Goal: Transaction & Acquisition: Purchase product/service

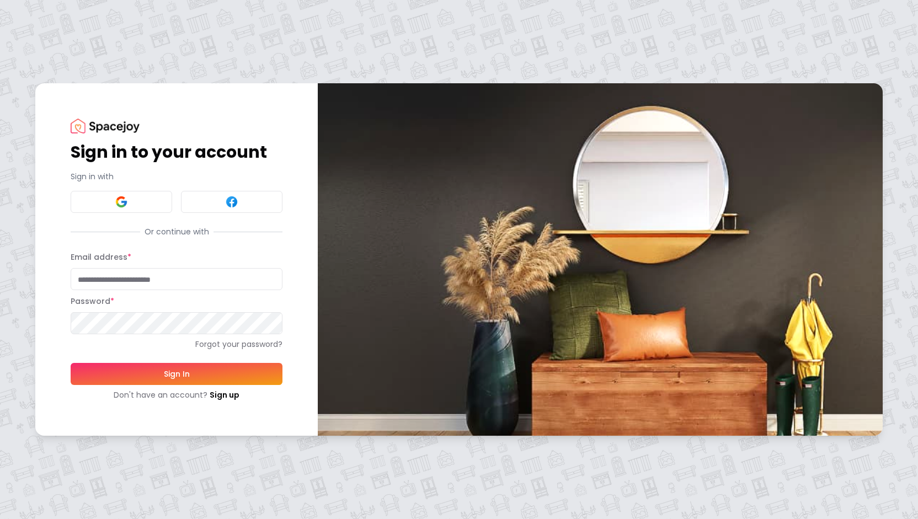
click at [144, 283] on input "Email address *" at bounding box center [177, 279] width 212 height 22
type input "**********"
click at [187, 371] on button "Sign In" at bounding box center [177, 374] width 212 height 22
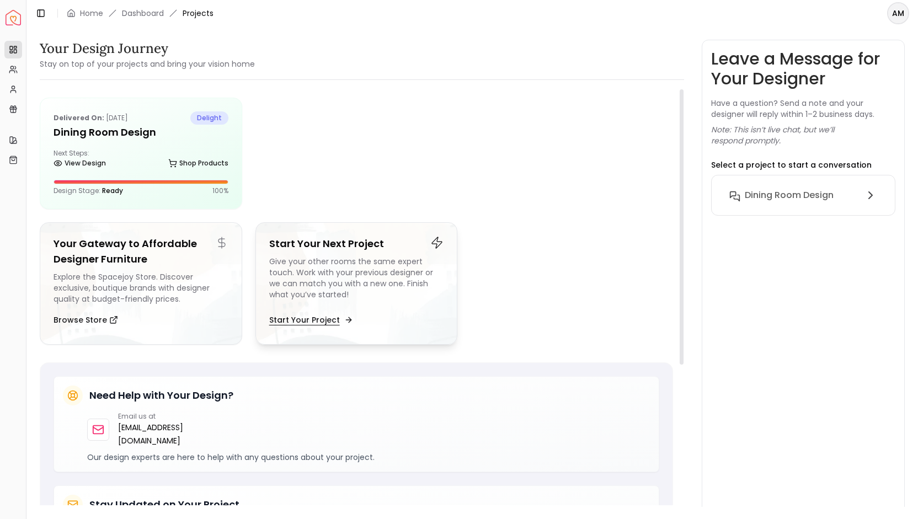
click at [338, 318] on button "Start Your Project" at bounding box center [310, 320] width 82 height 22
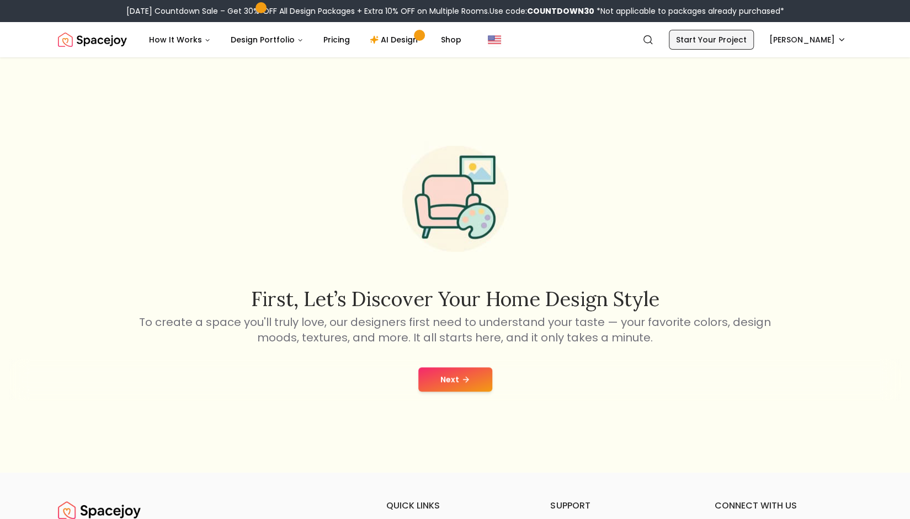
click at [695, 41] on link "Start Your Project" at bounding box center [711, 40] width 85 height 20
click at [453, 380] on button "Next" at bounding box center [455, 380] width 74 height 24
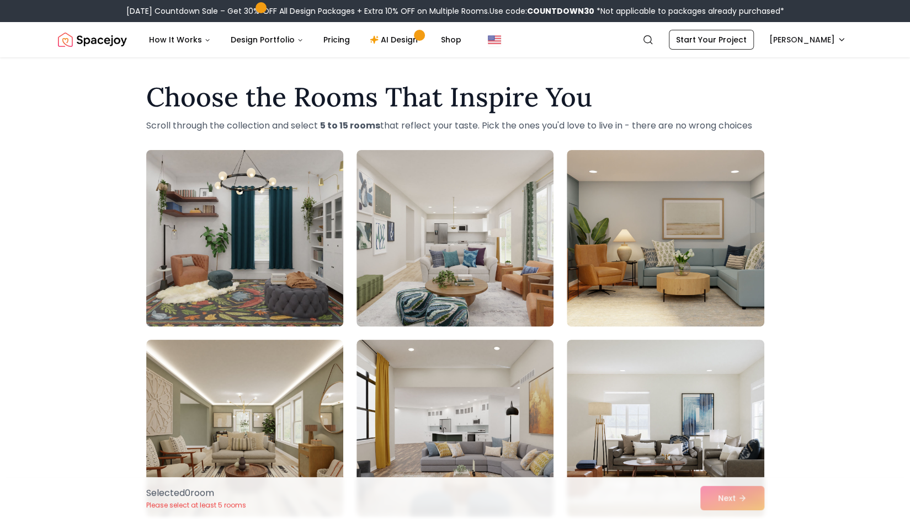
click at [267, 224] on img at bounding box center [244, 238] width 207 height 185
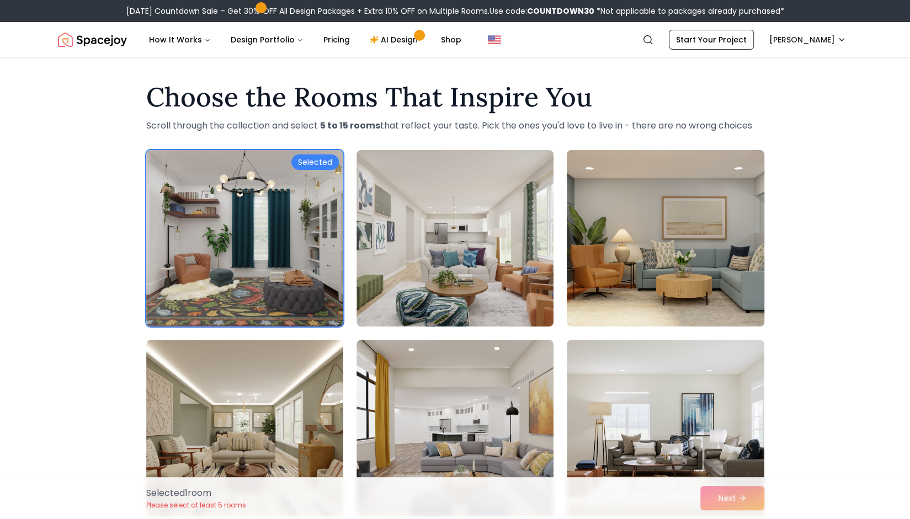
click at [635, 244] on img at bounding box center [665, 238] width 207 height 185
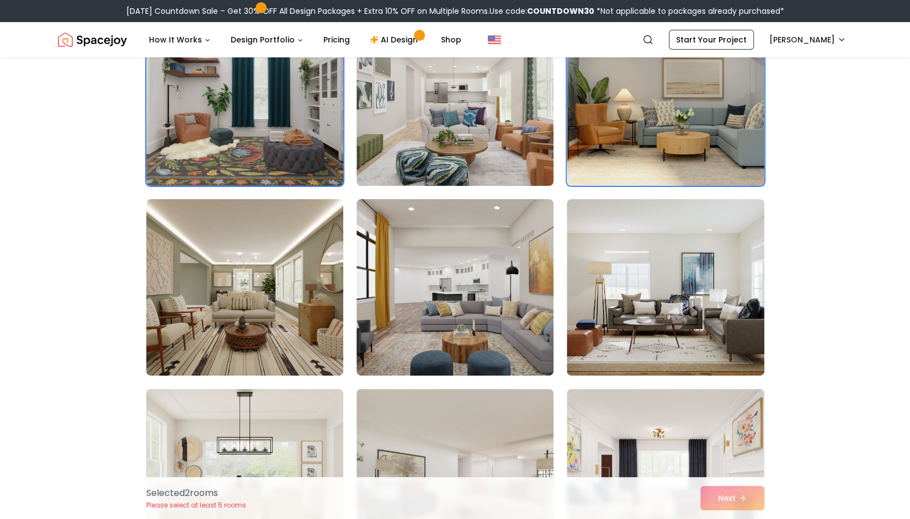
scroll to position [142, 0]
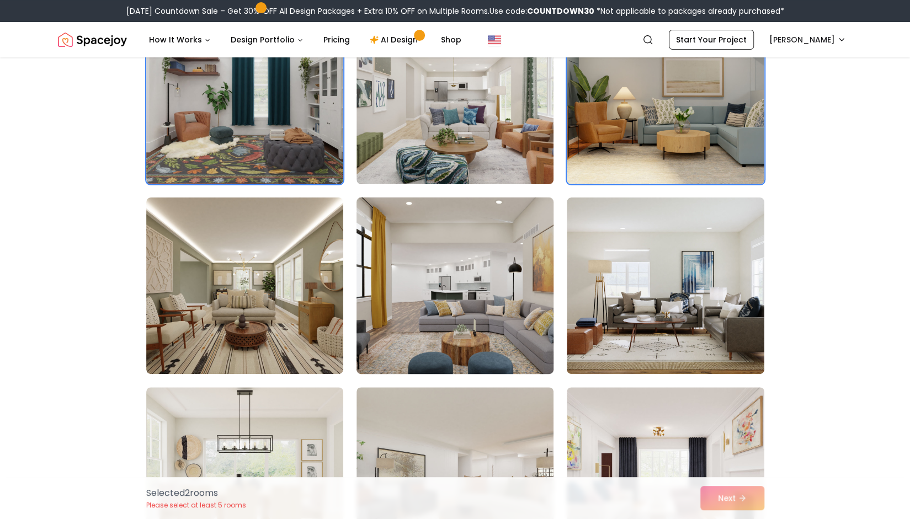
click at [493, 280] on img at bounding box center [455, 285] width 207 height 185
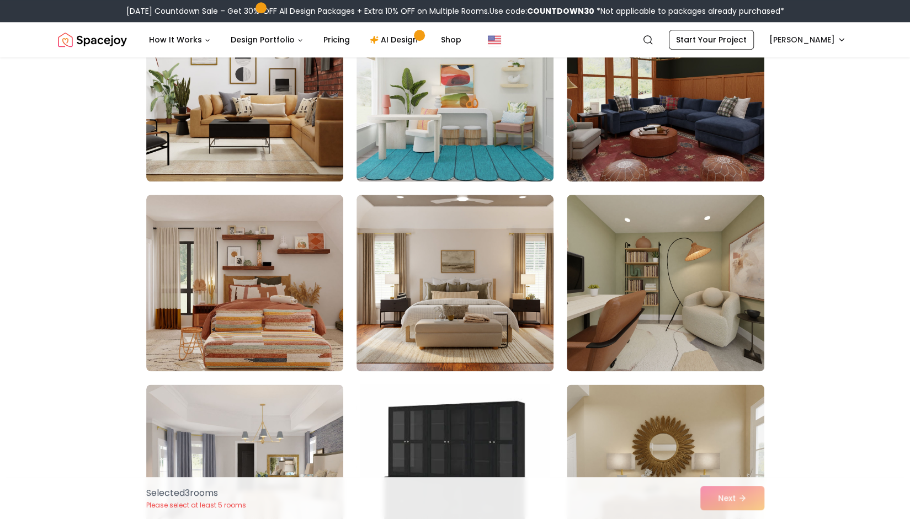
scroll to position [793, 0]
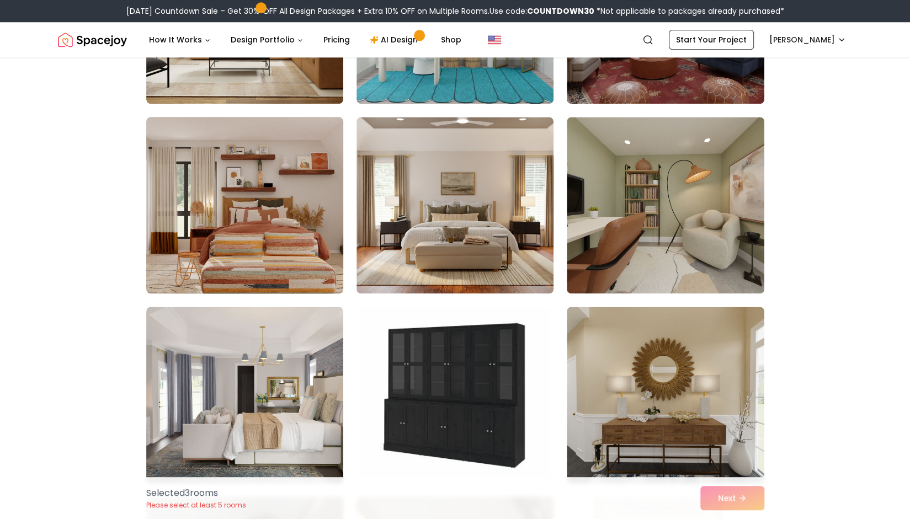
click at [283, 211] on img at bounding box center [244, 205] width 207 height 185
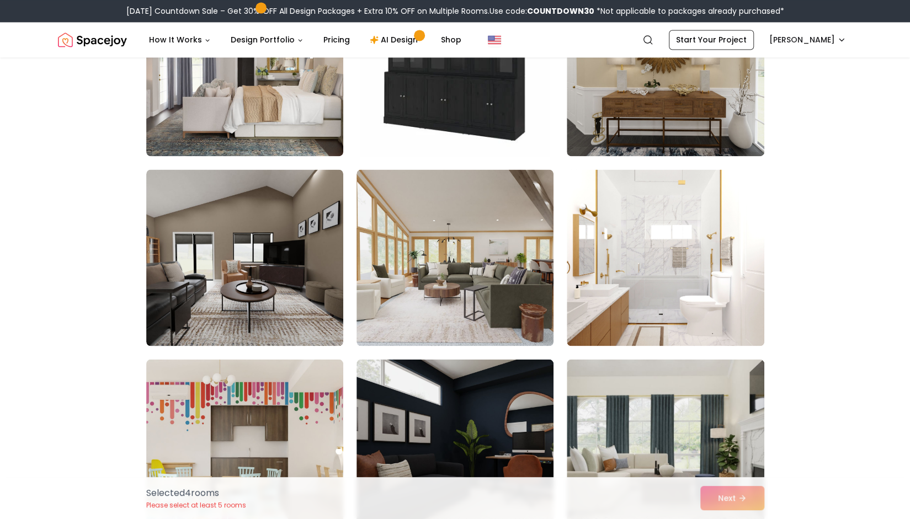
scroll to position [1125, 0]
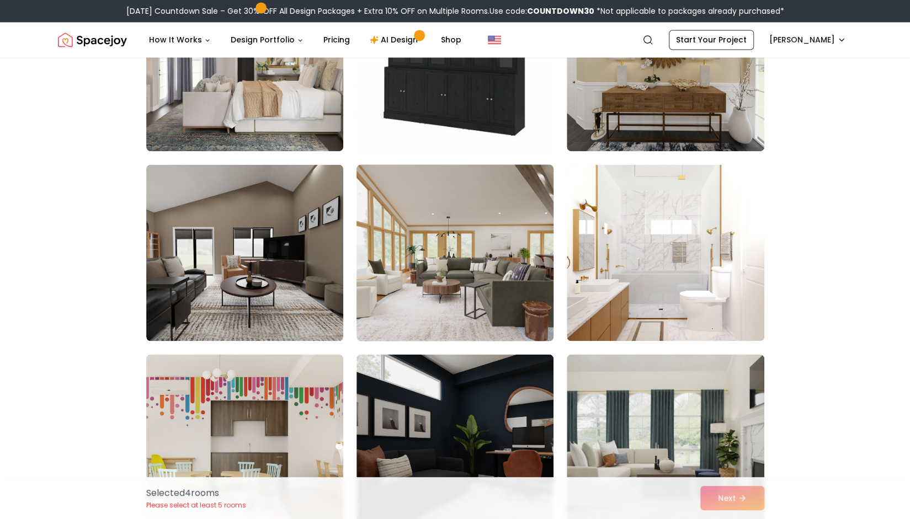
click at [506, 259] on img at bounding box center [455, 252] width 207 height 185
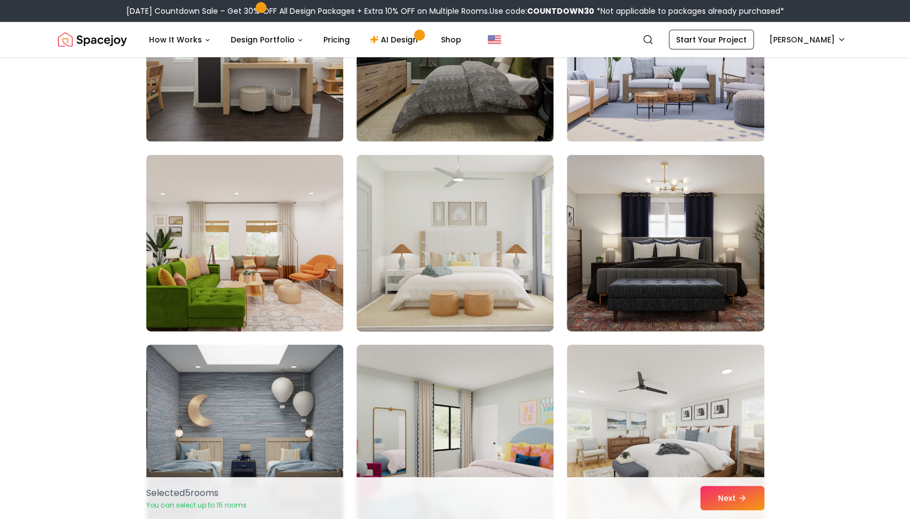
scroll to position [2084, 0]
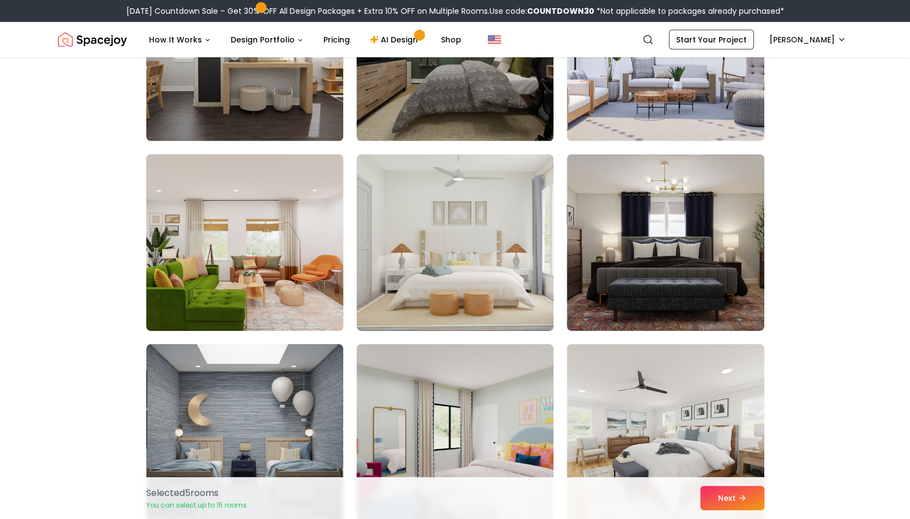
click at [267, 263] on img at bounding box center [244, 242] width 207 height 185
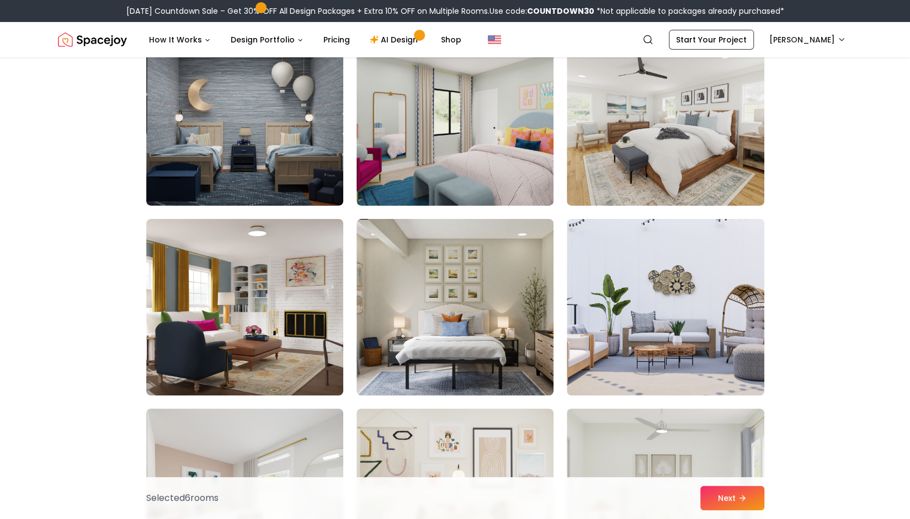
scroll to position [2401, 0]
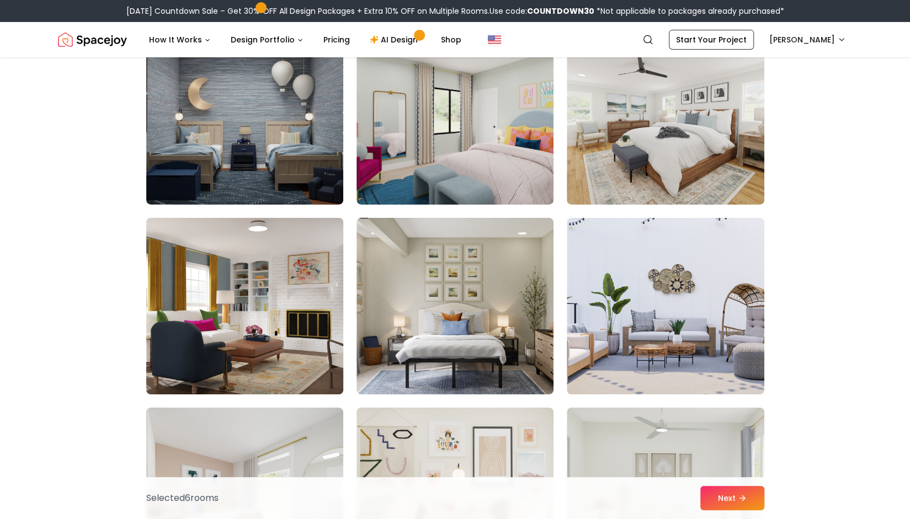
click at [202, 348] on img at bounding box center [244, 306] width 207 height 185
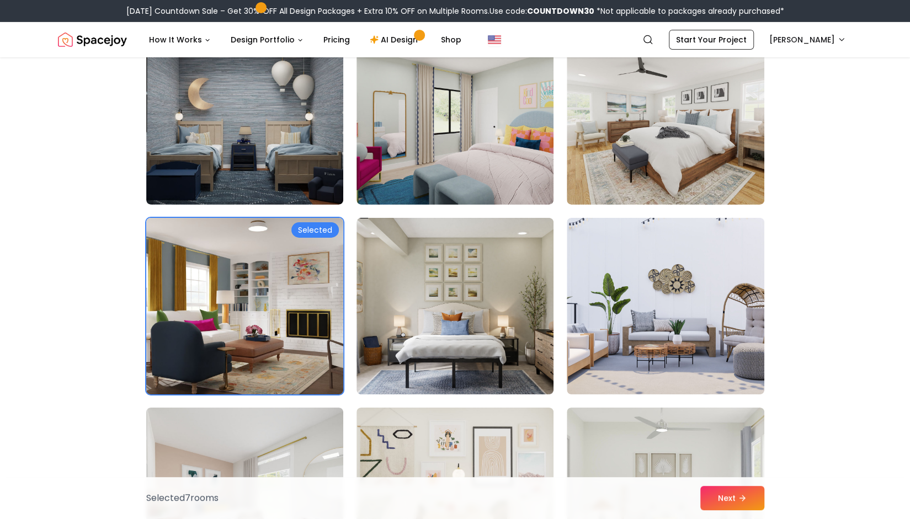
click at [202, 348] on img at bounding box center [244, 306] width 207 height 185
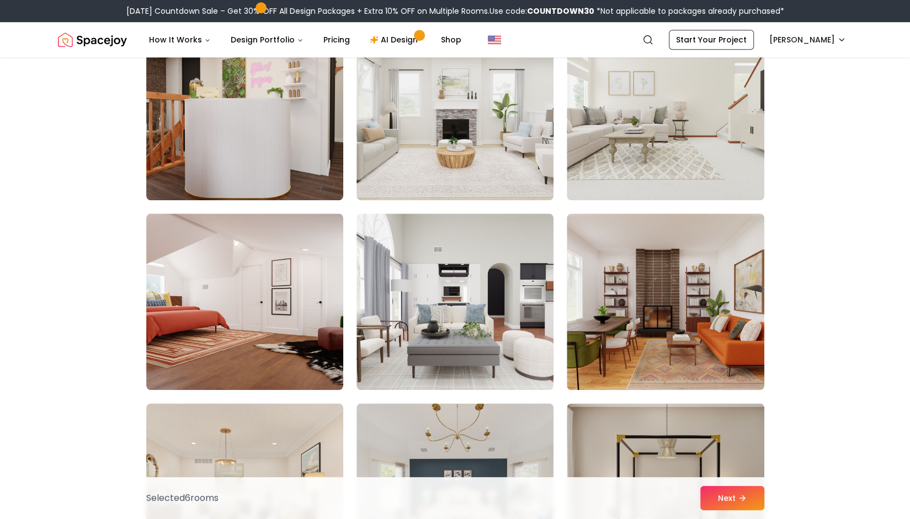
scroll to position [3356, 0]
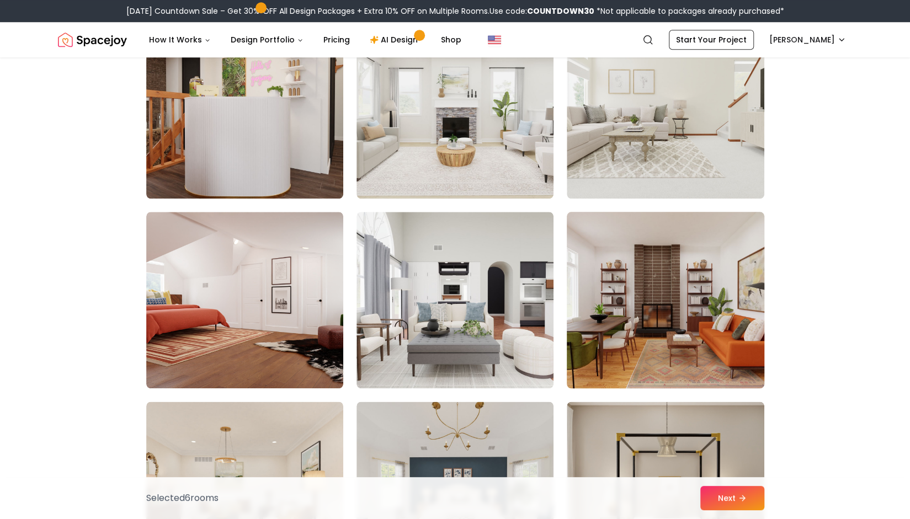
click at [734, 326] on img at bounding box center [665, 300] width 207 height 185
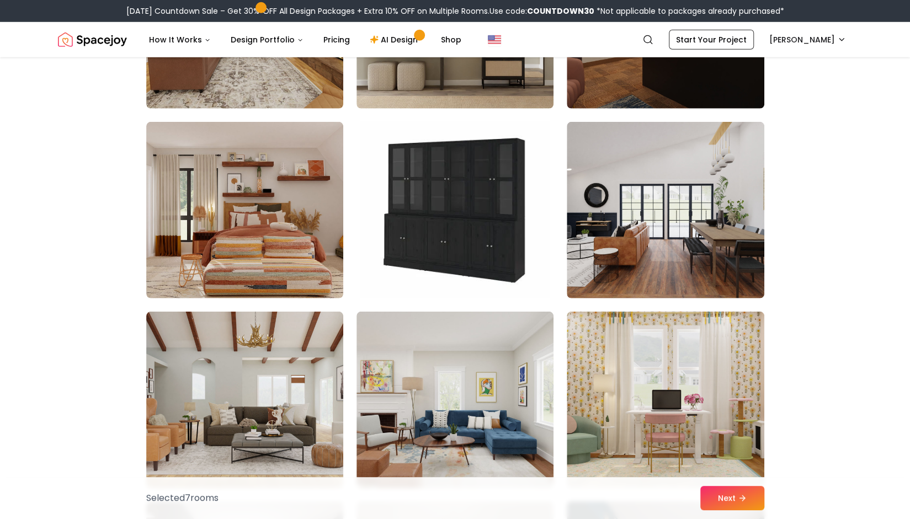
scroll to position [4776, 0]
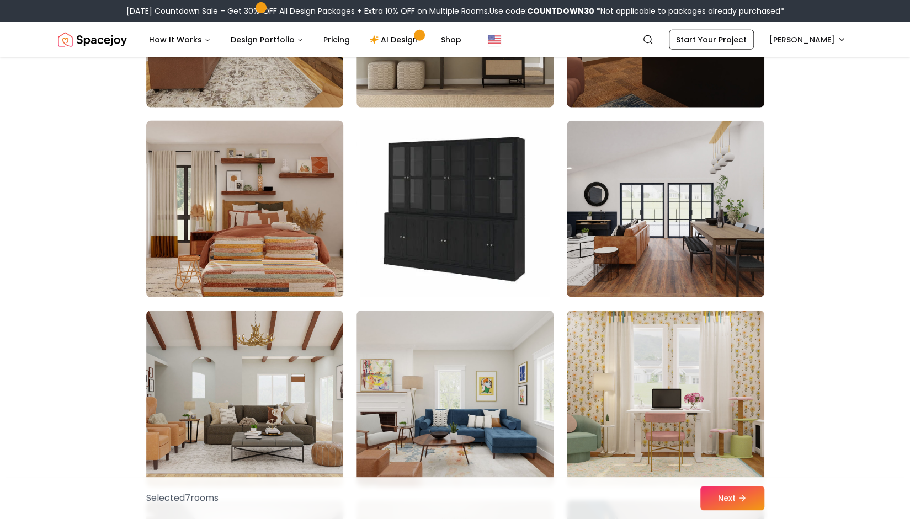
click at [171, 235] on img at bounding box center [244, 208] width 207 height 185
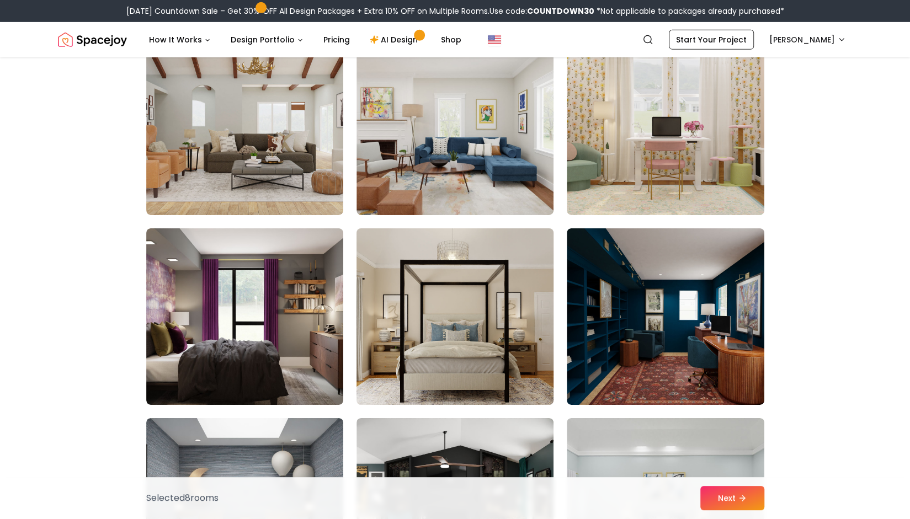
scroll to position [5049, 0]
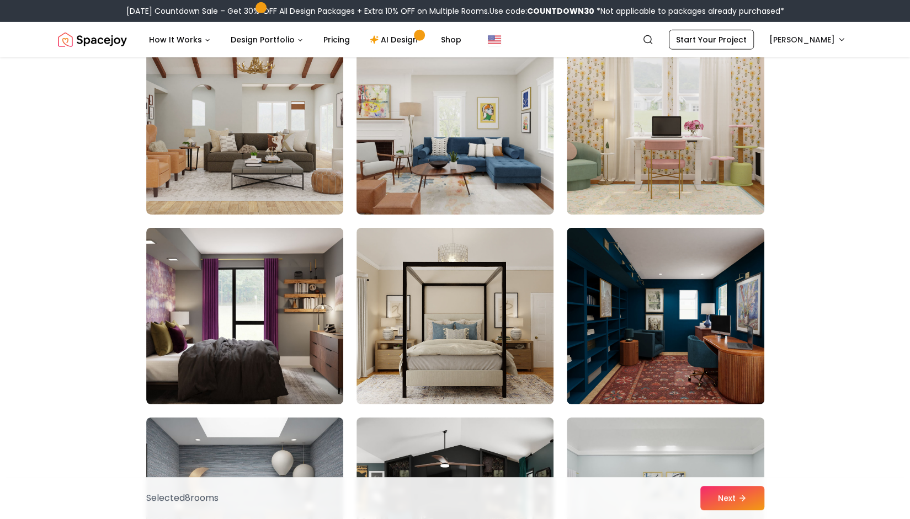
click at [394, 116] on img at bounding box center [455, 126] width 207 height 185
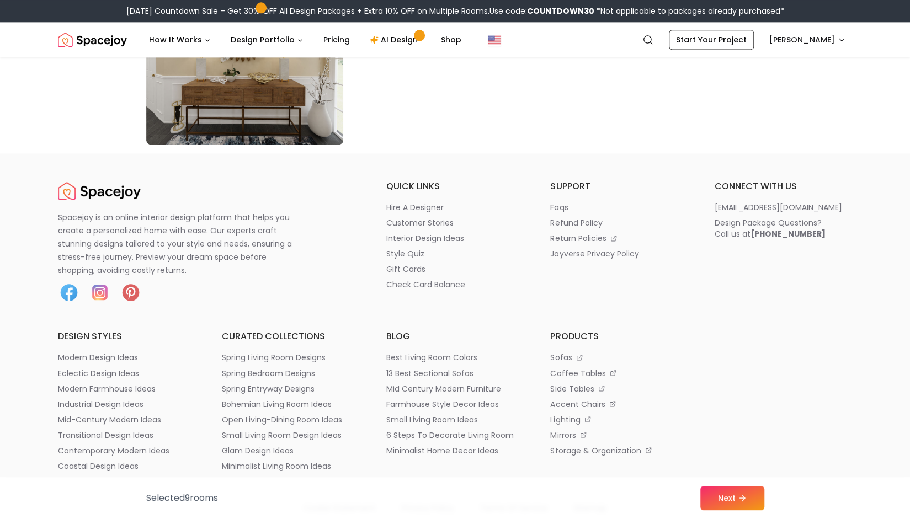
scroll to position [6449, 0]
click at [712, 502] on button "Next" at bounding box center [732, 498] width 64 height 24
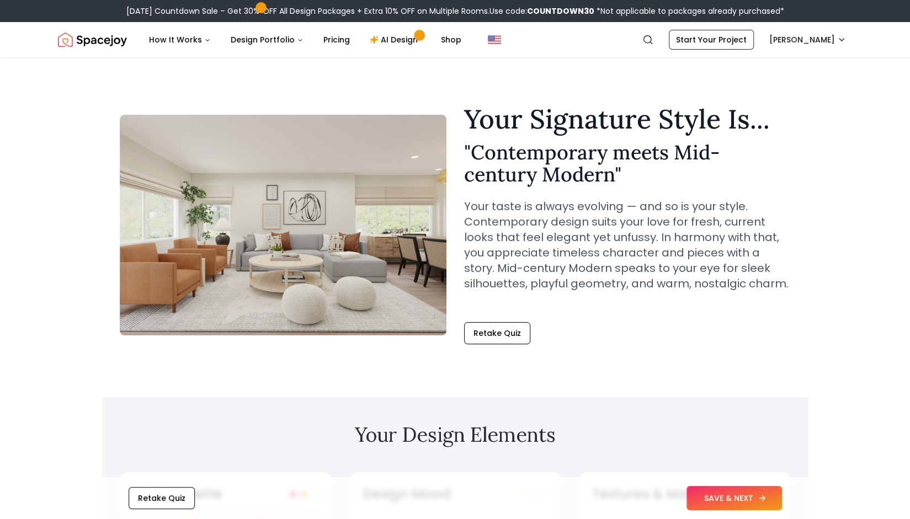
click at [732, 497] on button "SAVE & NEXT" at bounding box center [734, 498] width 95 height 24
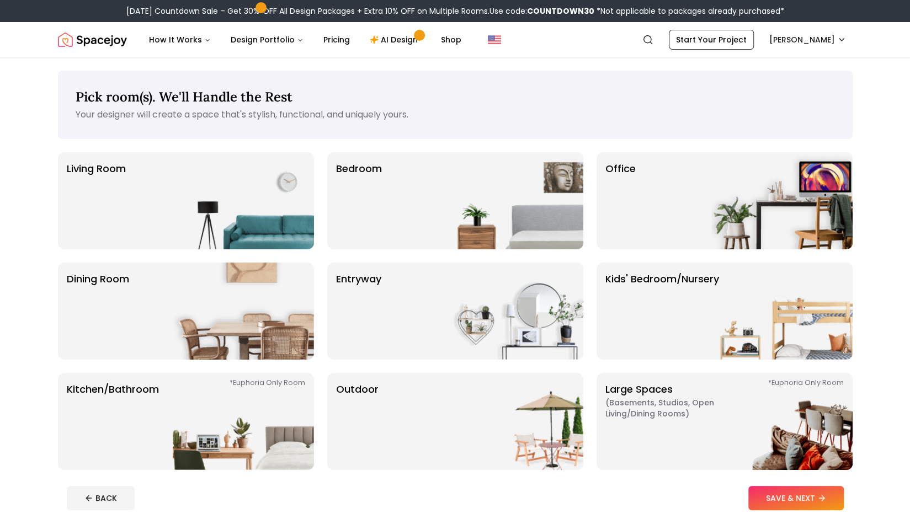
click at [732, 497] on div "BACK SAVE & NEXT" at bounding box center [455, 498] width 777 height 24
click at [151, 189] on div "Living Room" at bounding box center [186, 200] width 256 height 97
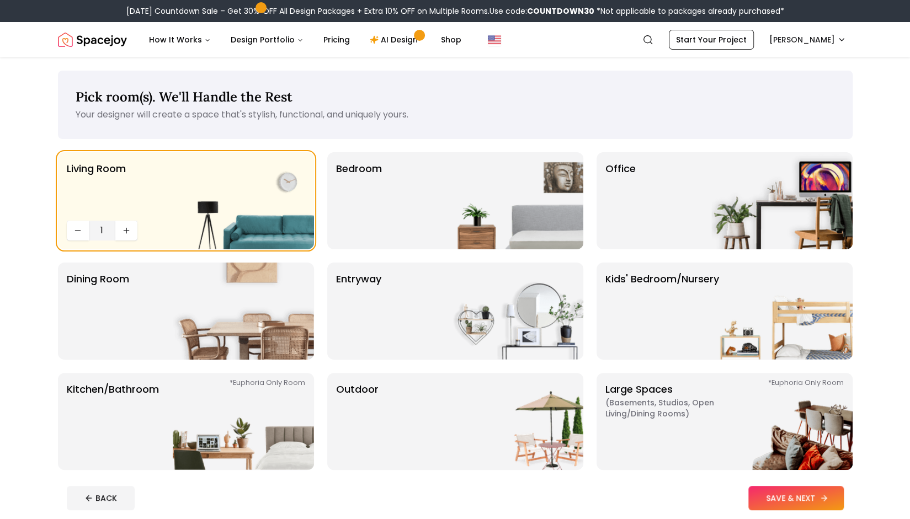
click at [819, 504] on button "SAVE & NEXT" at bounding box center [795, 498] width 95 height 24
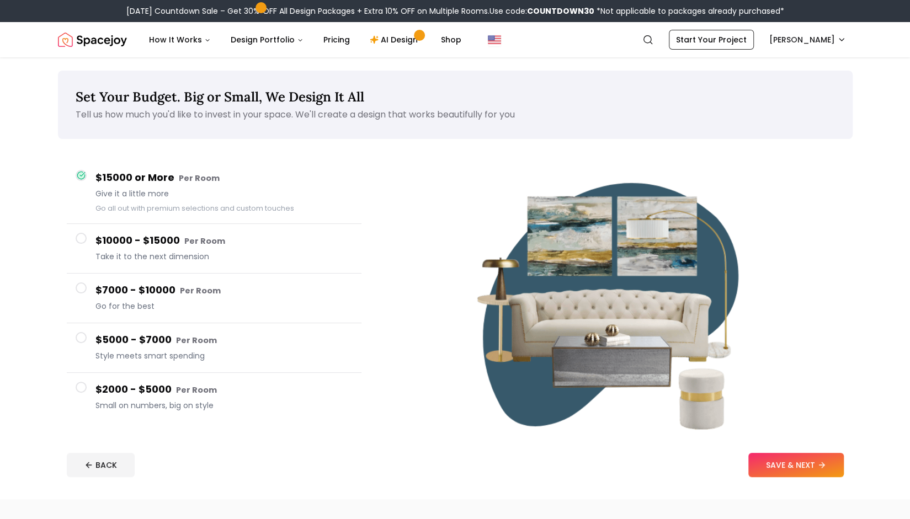
click at [80, 336] on span at bounding box center [81, 337] width 11 height 11
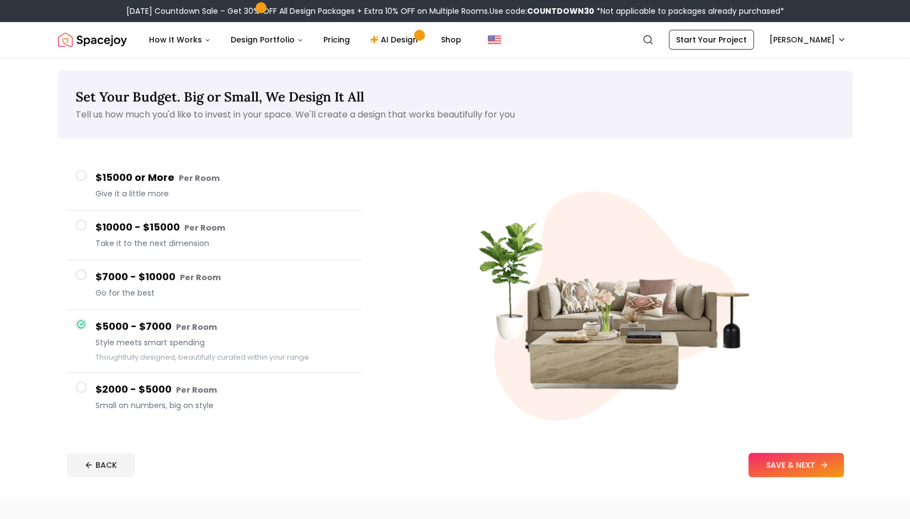
click at [782, 460] on button "SAVE & NEXT" at bounding box center [795, 465] width 95 height 24
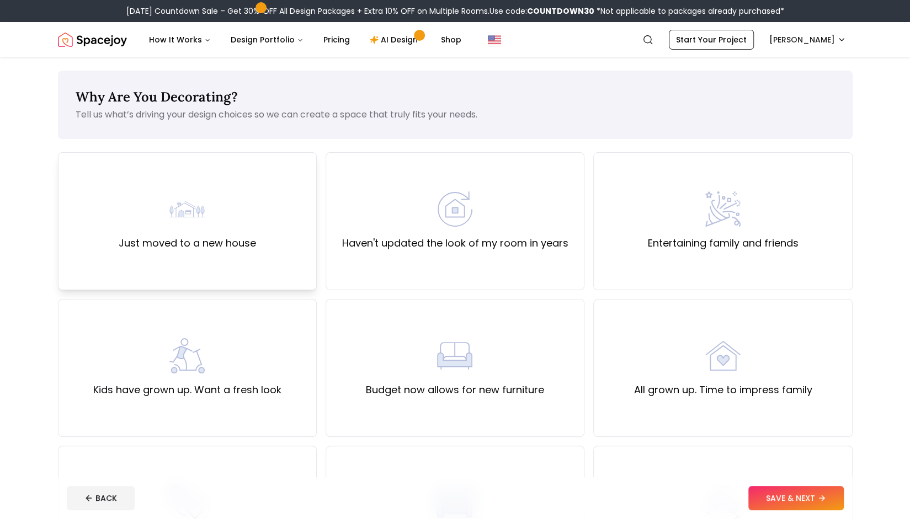
click at [242, 233] on div "Just moved to a new house" at bounding box center [187, 222] width 137 height 60
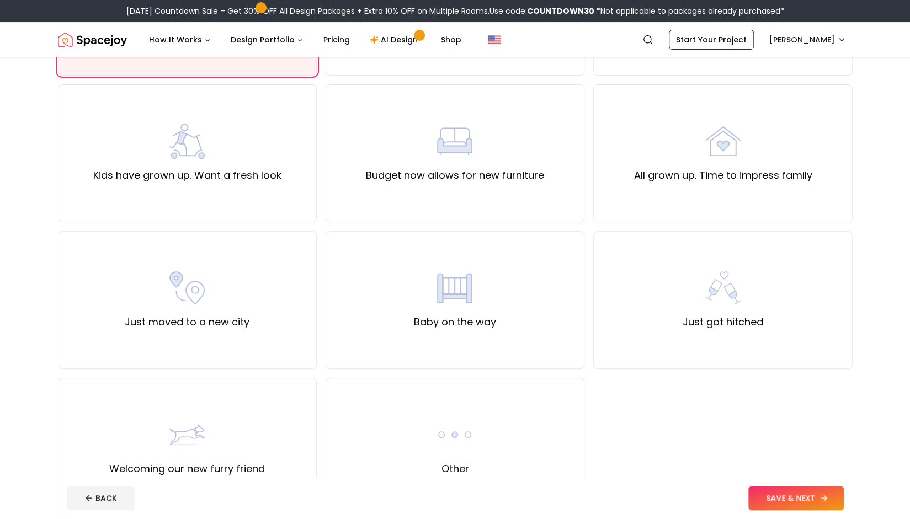
scroll to position [215, 0]
click at [798, 501] on button "SAVE & NEXT" at bounding box center [795, 498] width 95 height 24
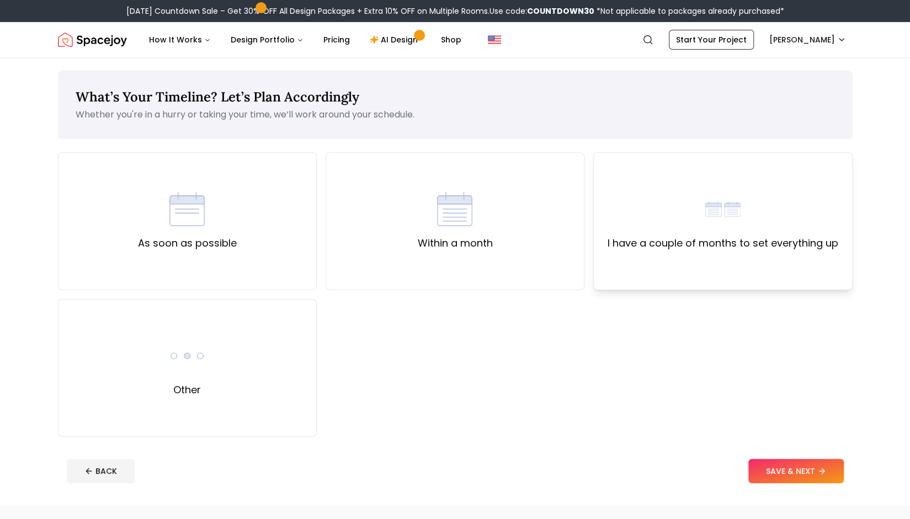
click at [748, 241] on label "I have a couple of months to set everything up" at bounding box center [723, 243] width 231 height 15
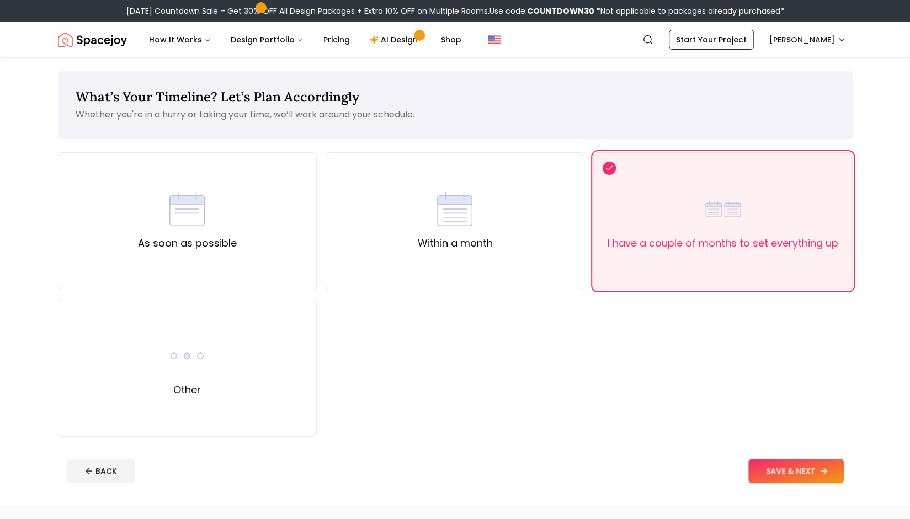
click at [772, 466] on button "SAVE & NEXT" at bounding box center [795, 471] width 95 height 24
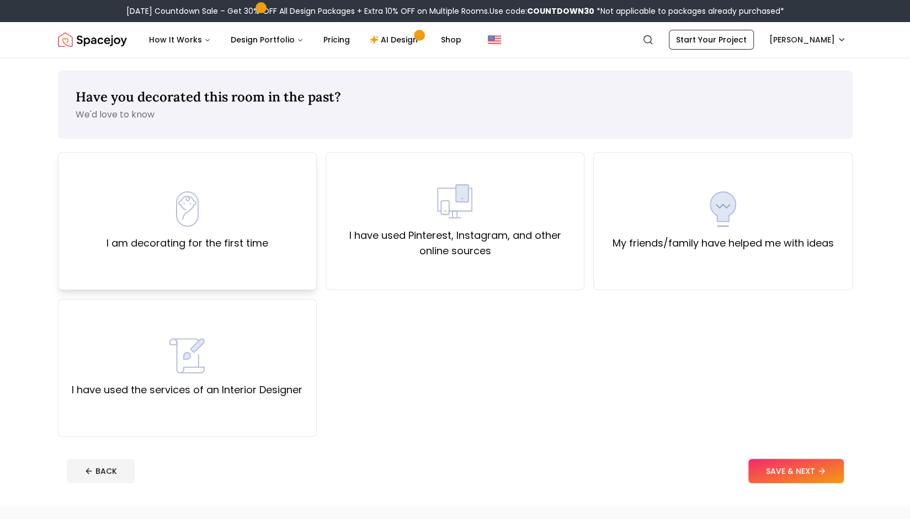
click at [229, 261] on div "I am decorating for the first time" at bounding box center [187, 221] width 259 height 138
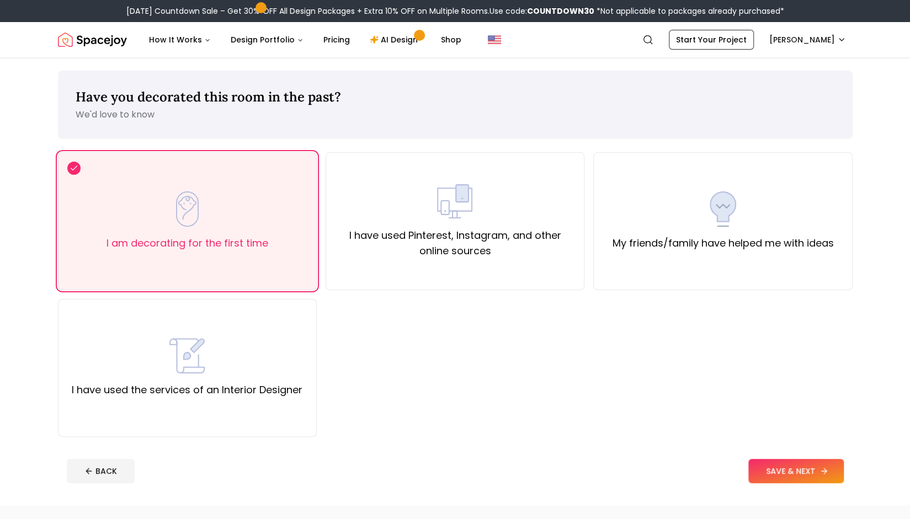
click at [776, 473] on button "SAVE & NEXT" at bounding box center [795, 471] width 95 height 24
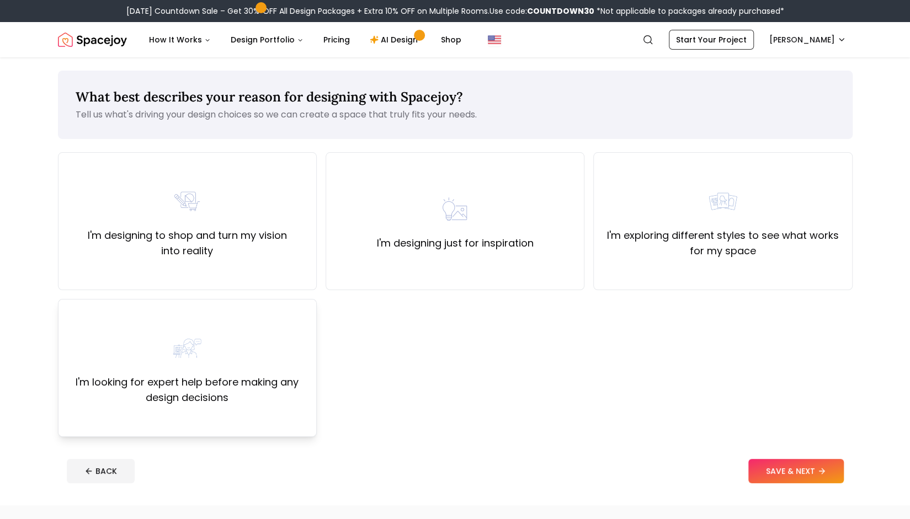
click at [298, 372] on div "I'm looking for expert help before making any design decisions" at bounding box center [187, 368] width 240 height 75
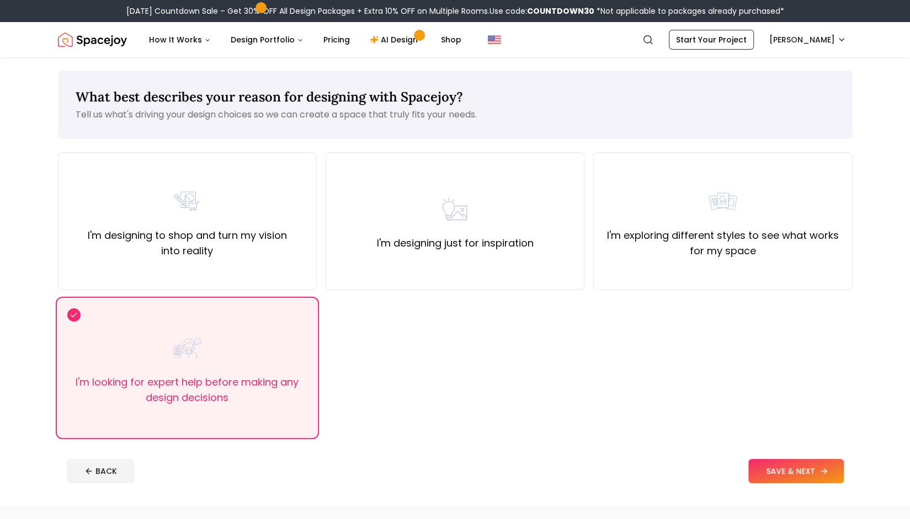
click at [784, 473] on button "SAVE & NEXT" at bounding box center [795, 471] width 95 height 24
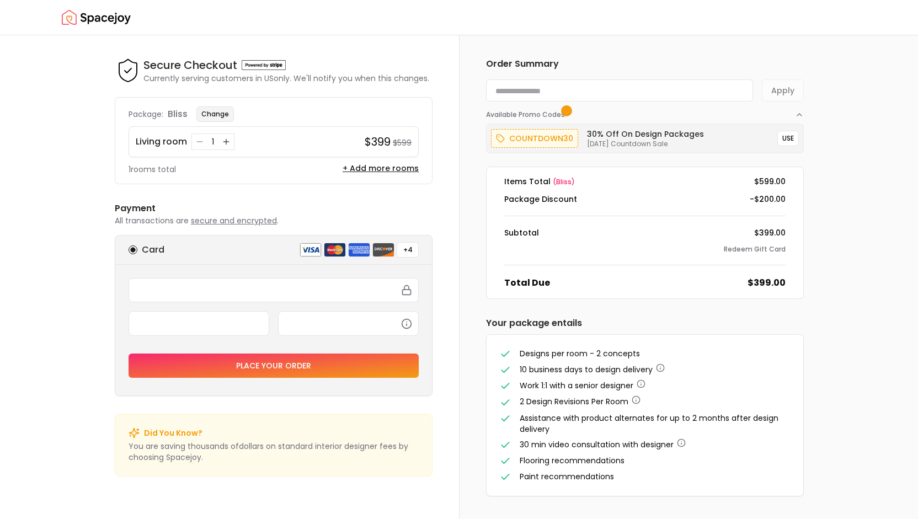
click at [217, 107] on button "Change" at bounding box center [216, 114] width 38 height 15
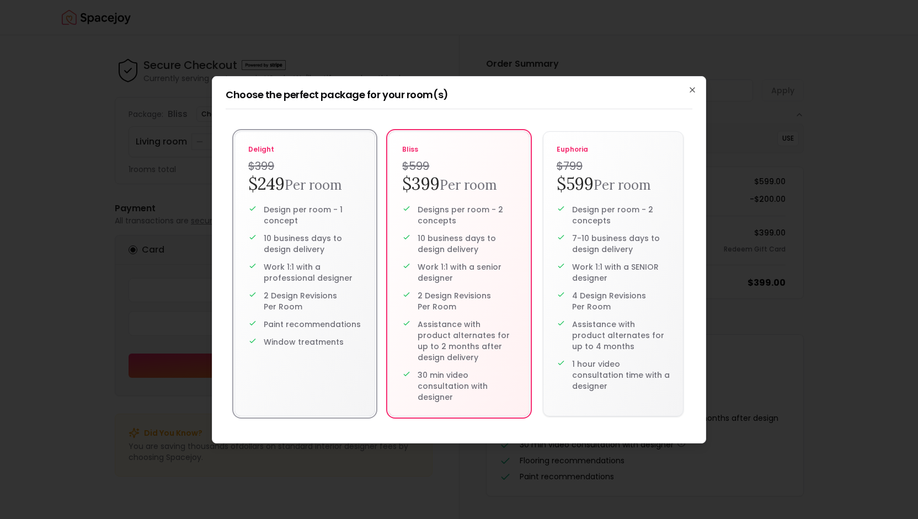
click at [314, 254] on p "10 business days to design delivery" at bounding box center [313, 244] width 98 height 22
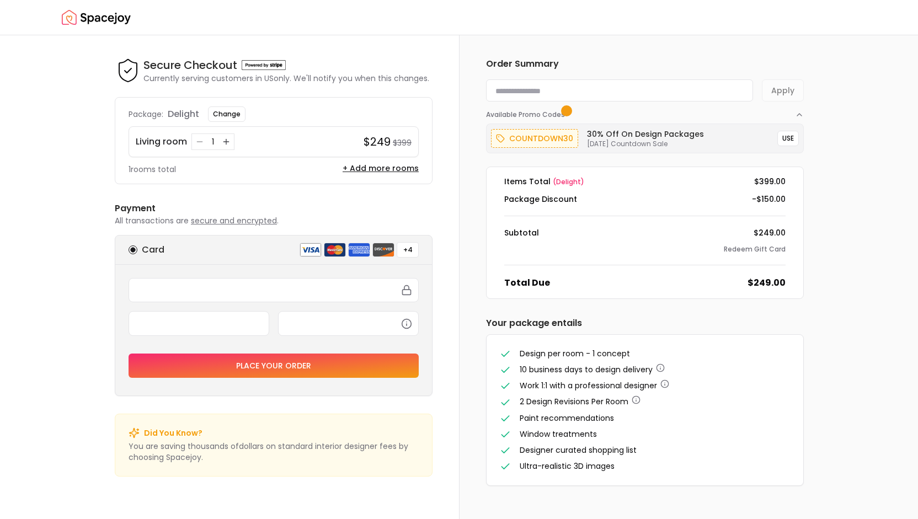
click at [659, 89] on input at bounding box center [619, 90] width 267 height 22
paste input "**********"
type input "**********"
click at [780, 92] on button "Apply" at bounding box center [783, 90] width 42 height 22
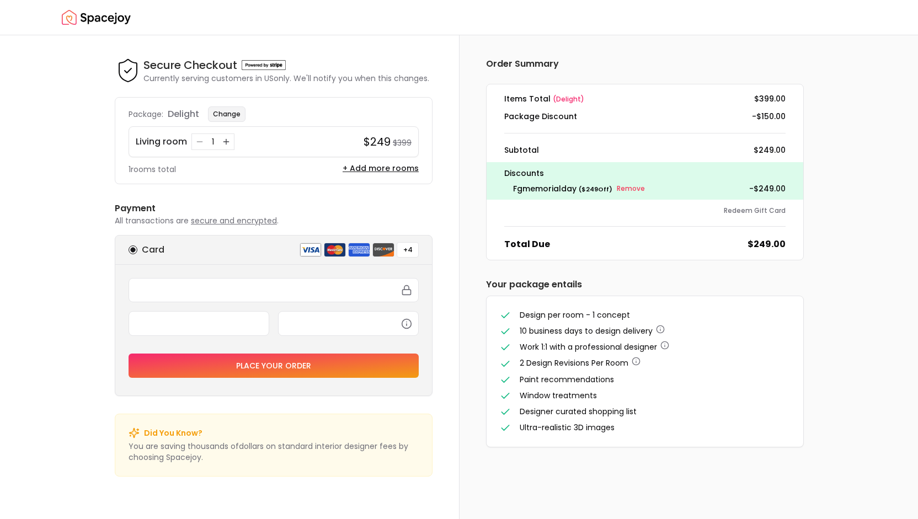
click at [235, 109] on button "Change" at bounding box center [227, 114] width 38 height 15
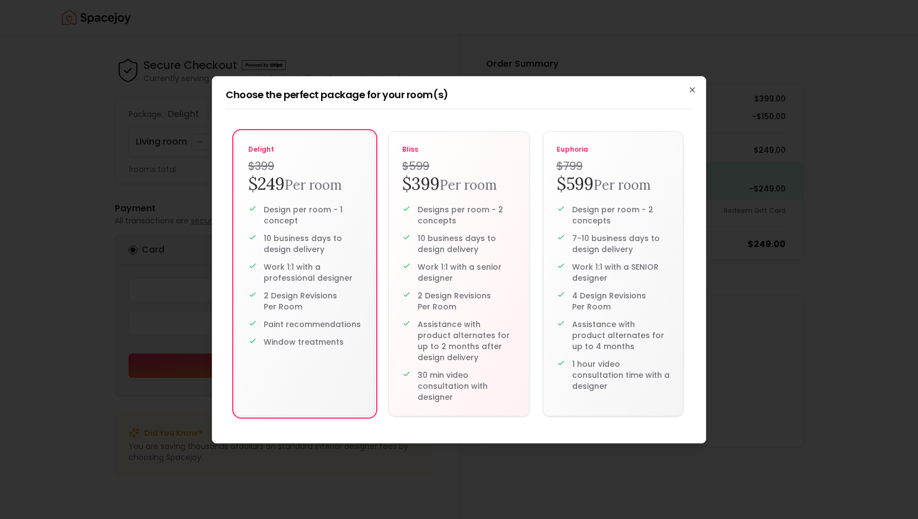
click at [291, 176] on div "delight $399 $249 Per room Design per room - 1 concept 10 business days to desi…" at bounding box center [459, 274] width 467 height 312
click at [692, 89] on icon "button" at bounding box center [692, 90] width 9 height 9
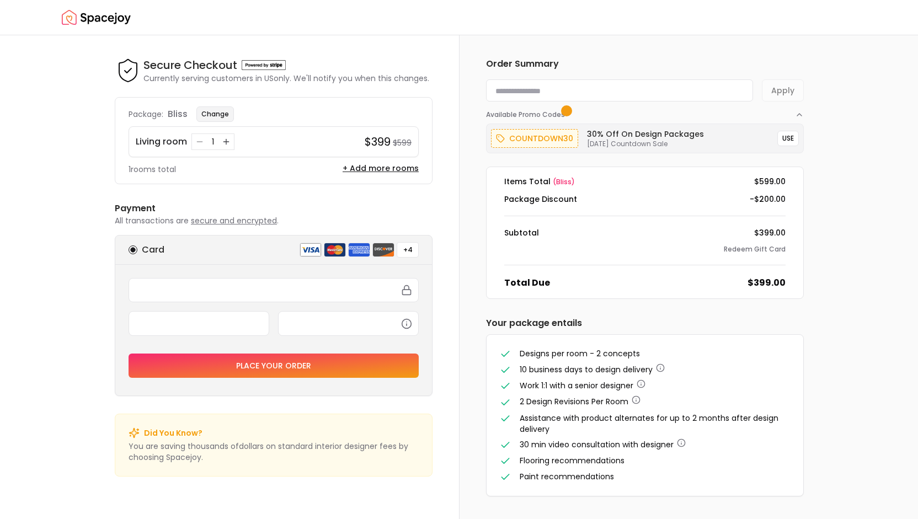
click at [229, 113] on button "Change" at bounding box center [216, 114] width 38 height 15
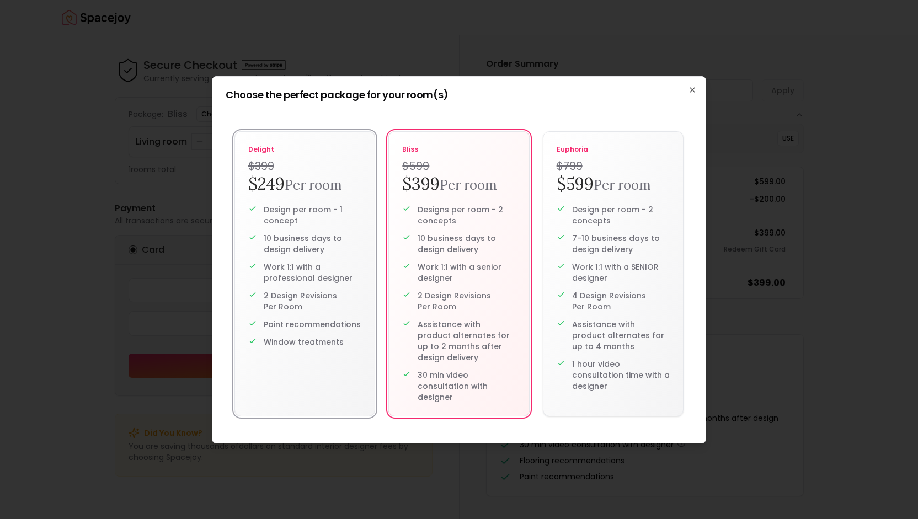
click at [278, 193] on h2 "$249 Per room" at bounding box center [304, 185] width 113 height 22
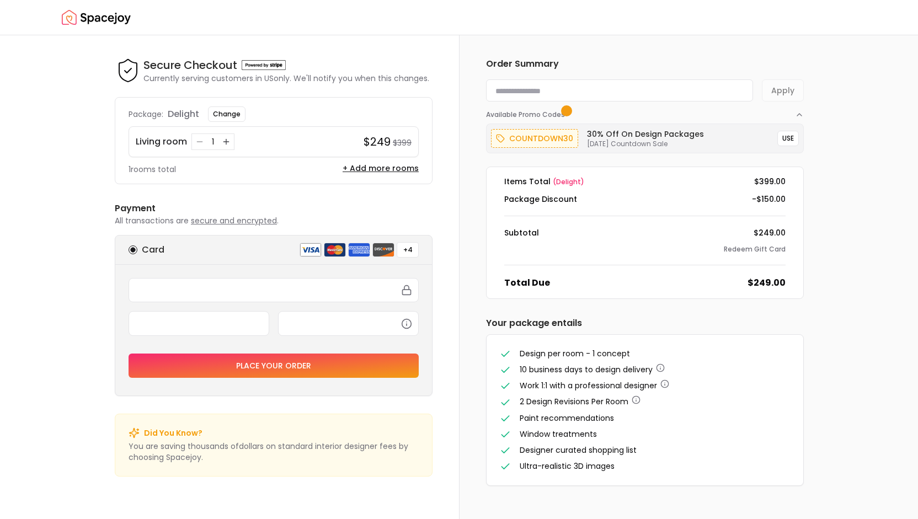
click at [520, 82] on input at bounding box center [619, 90] width 267 height 22
paste input "**********"
type input "**********"
click at [785, 90] on button "Apply" at bounding box center [783, 90] width 42 height 22
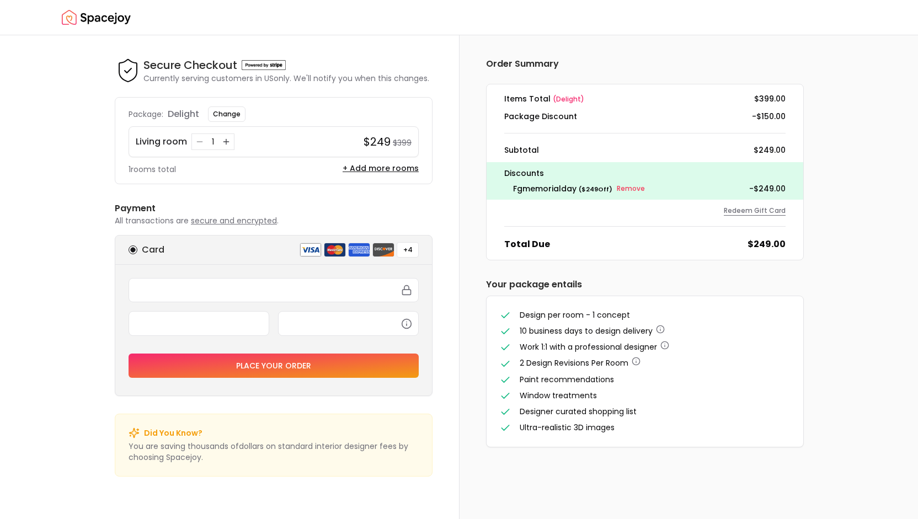
click at [772, 210] on button "Redeem Gift Card" at bounding box center [755, 210] width 62 height 9
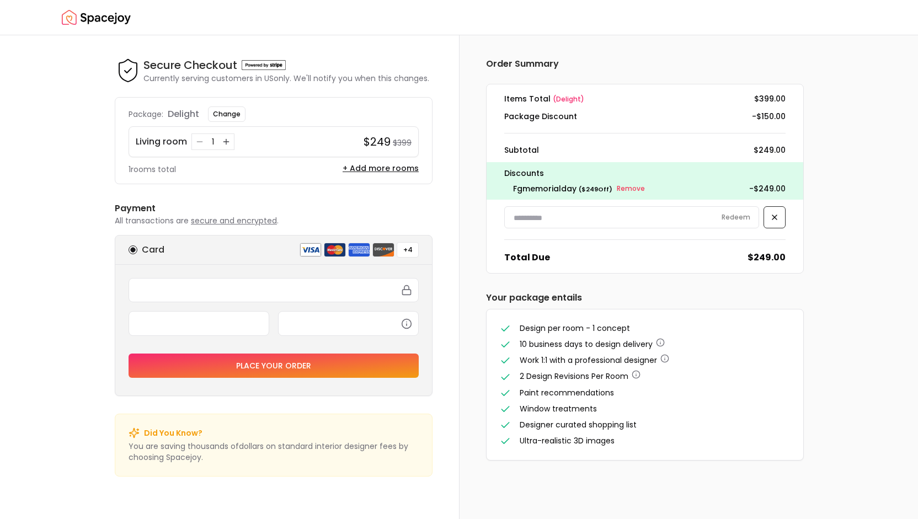
click at [858, 204] on div "Order Summary Items Total ( delight ) $399.00 Package Discount -$150.00 Subtota…" at bounding box center [688, 277] width 459 height 484
click at [470, 381] on div "Order Summary Items Total ( delight ) $399.00 Package Discount -$150.00 Subtota…" at bounding box center [645, 259] width 371 height 448
click at [100, 19] on img "Spacejoy" at bounding box center [96, 18] width 69 height 22
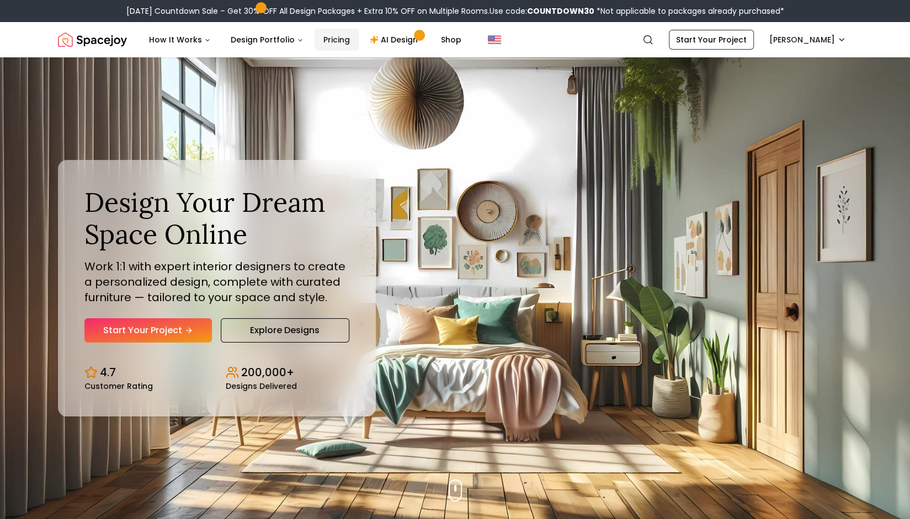
click at [328, 38] on link "Pricing" at bounding box center [337, 40] width 44 height 22
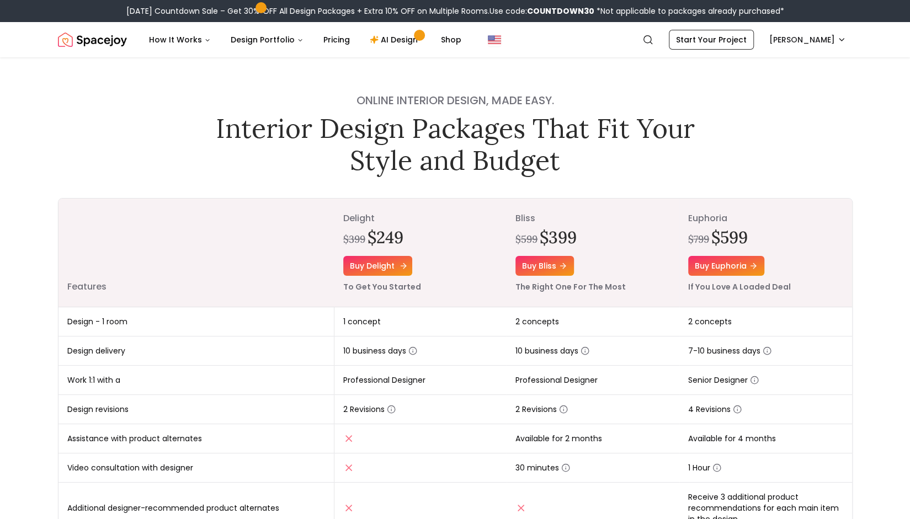
click at [395, 259] on link "Buy delight" at bounding box center [377, 266] width 69 height 20
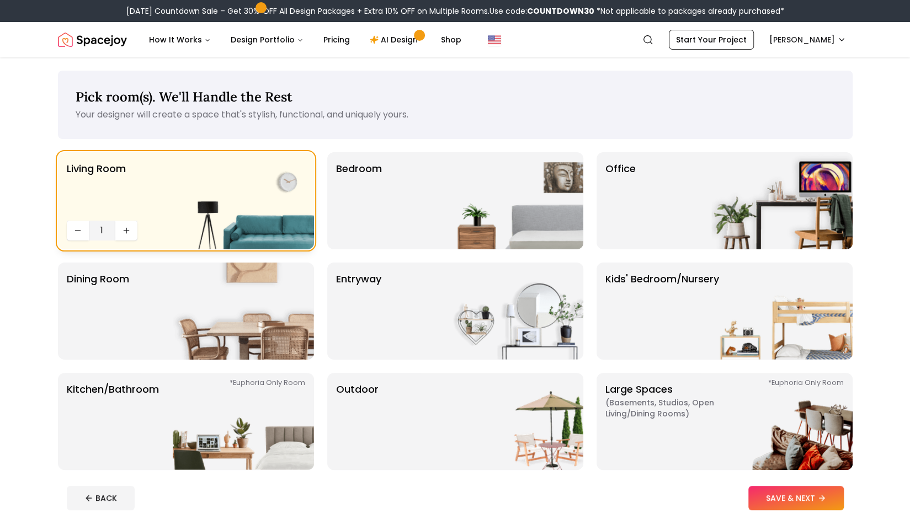
click at [160, 188] on div "Living Room 1" at bounding box center [186, 200] width 256 height 97
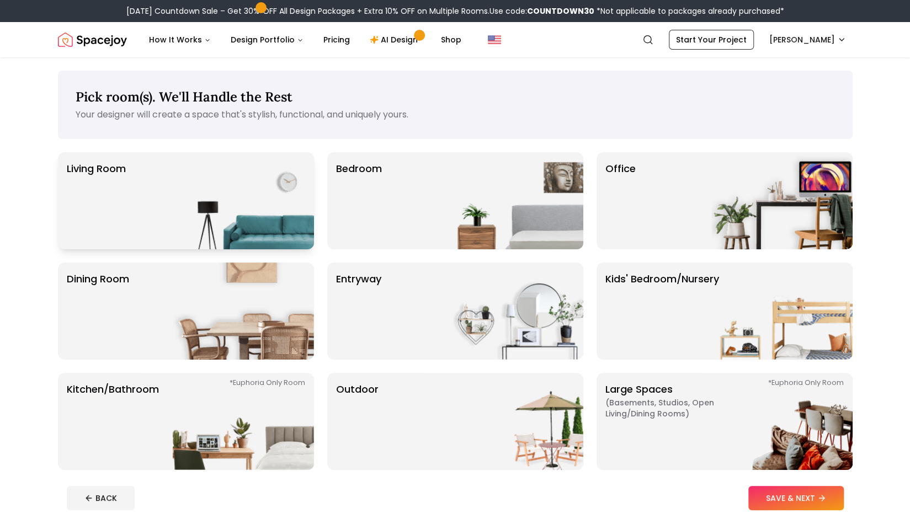
click at [160, 188] on div "Living Room" at bounding box center [186, 200] width 256 height 97
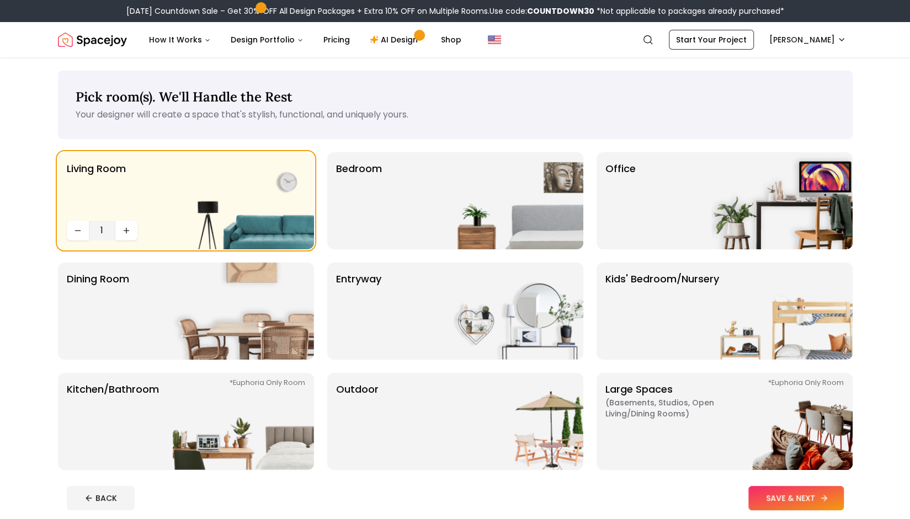
click at [763, 493] on button "SAVE & NEXT" at bounding box center [795, 498] width 95 height 24
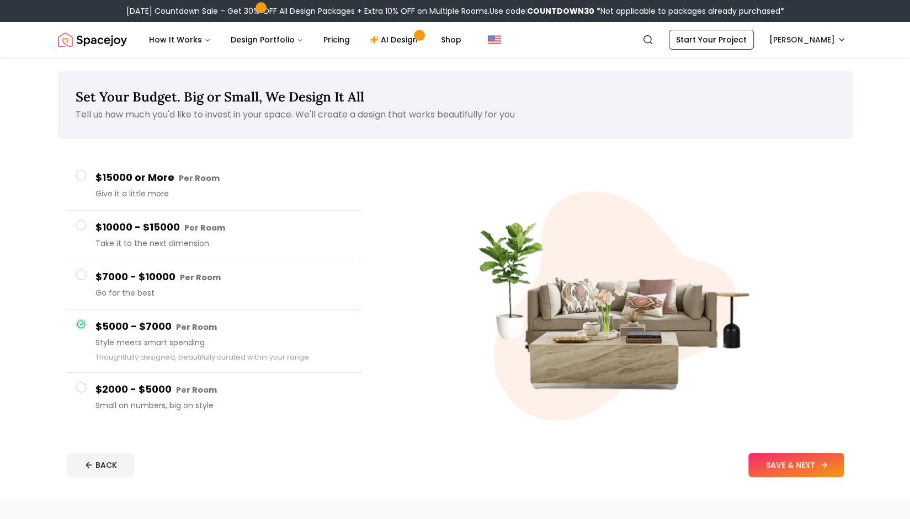
click at [828, 463] on button "SAVE & NEXT" at bounding box center [795, 465] width 95 height 24
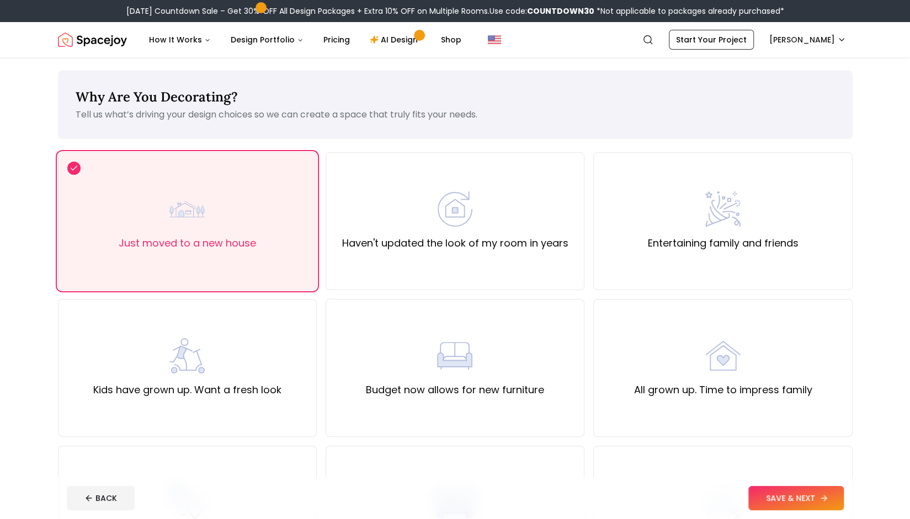
click at [805, 498] on button "SAVE & NEXT" at bounding box center [795, 498] width 95 height 24
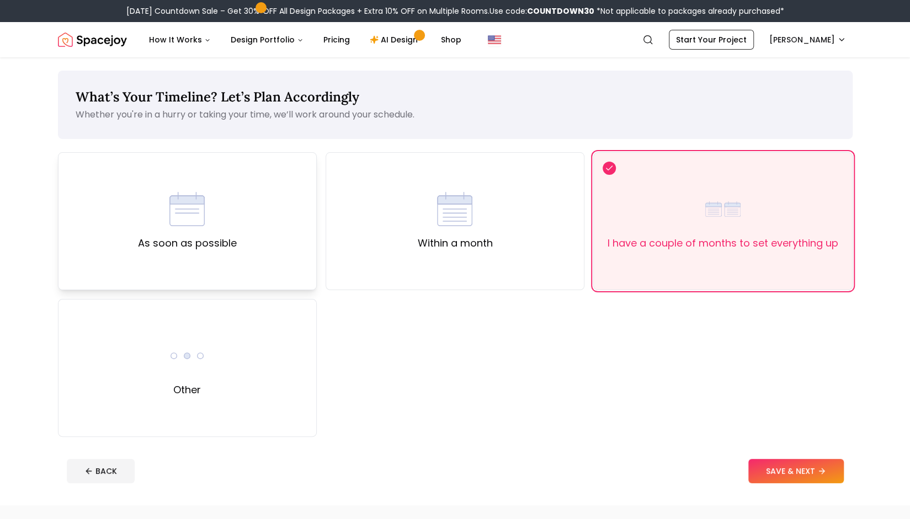
click at [207, 205] on div "As soon as possible" at bounding box center [187, 222] width 99 height 60
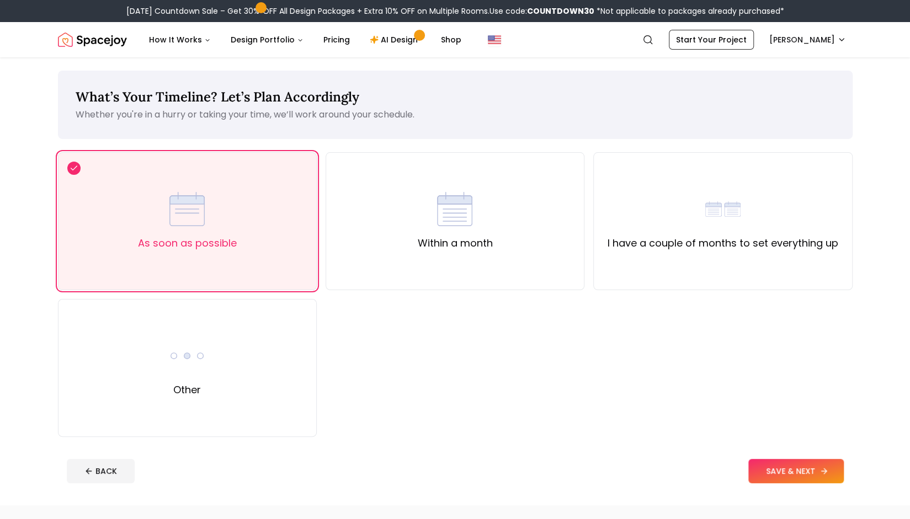
click at [764, 467] on button "SAVE & NEXT" at bounding box center [795, 471] width 95 height 24
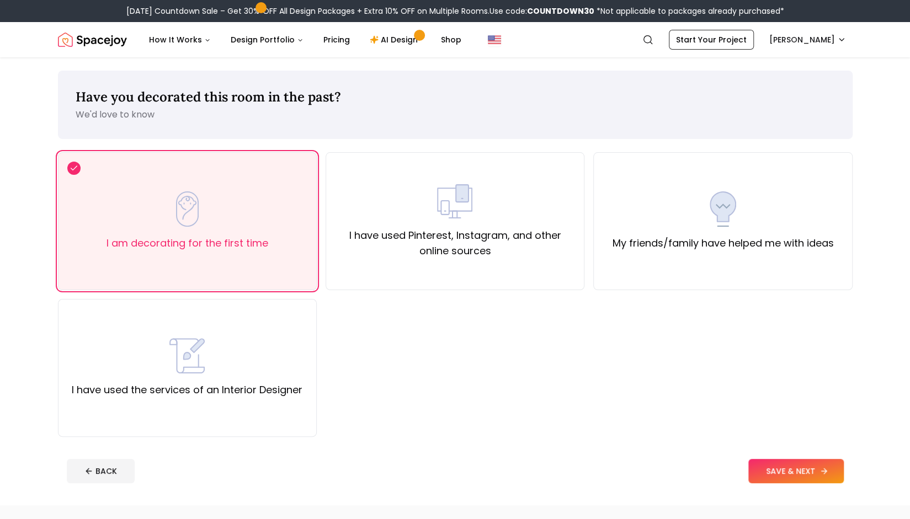
click at [794, 468] on button "SAVE & NEXT" at bounding box center [795, 471] width 95 height 24
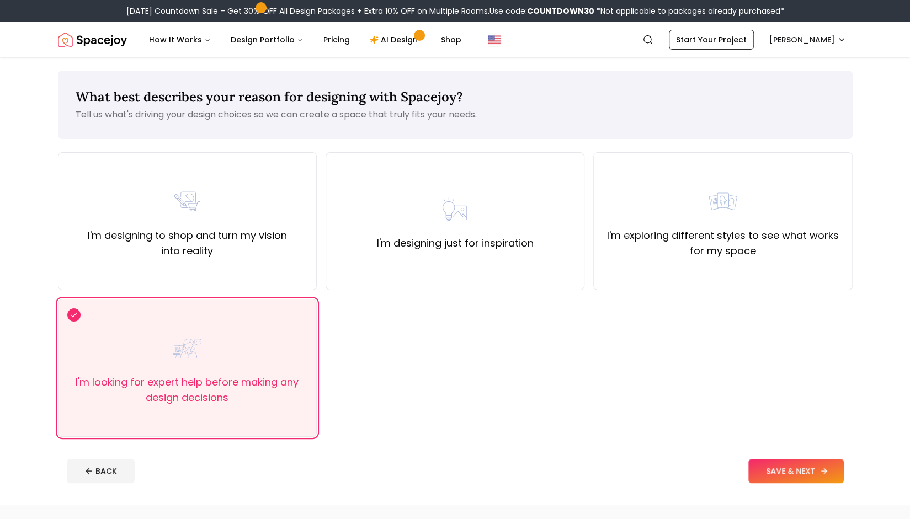
click at [793, 466] on button "SAVE & NEXT" at bounding box center [795, 471] width 95 height 24
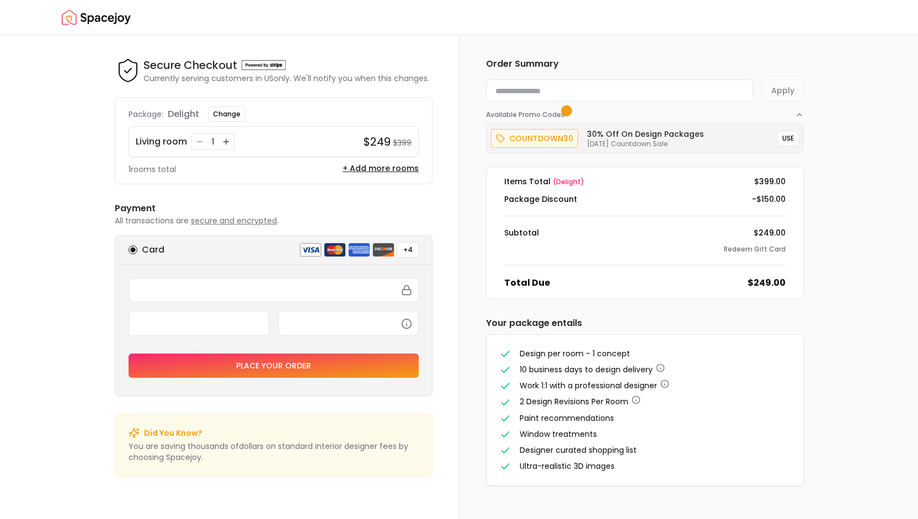
click at [530, 89] on input at bounding box center [619, 90] width 267 height 22
paste input "**********"
type input "**********"
click at [787, 93] on button "Apply" at bounding box center [783, 90] width 42 height 22
